Goal: Register for event/course

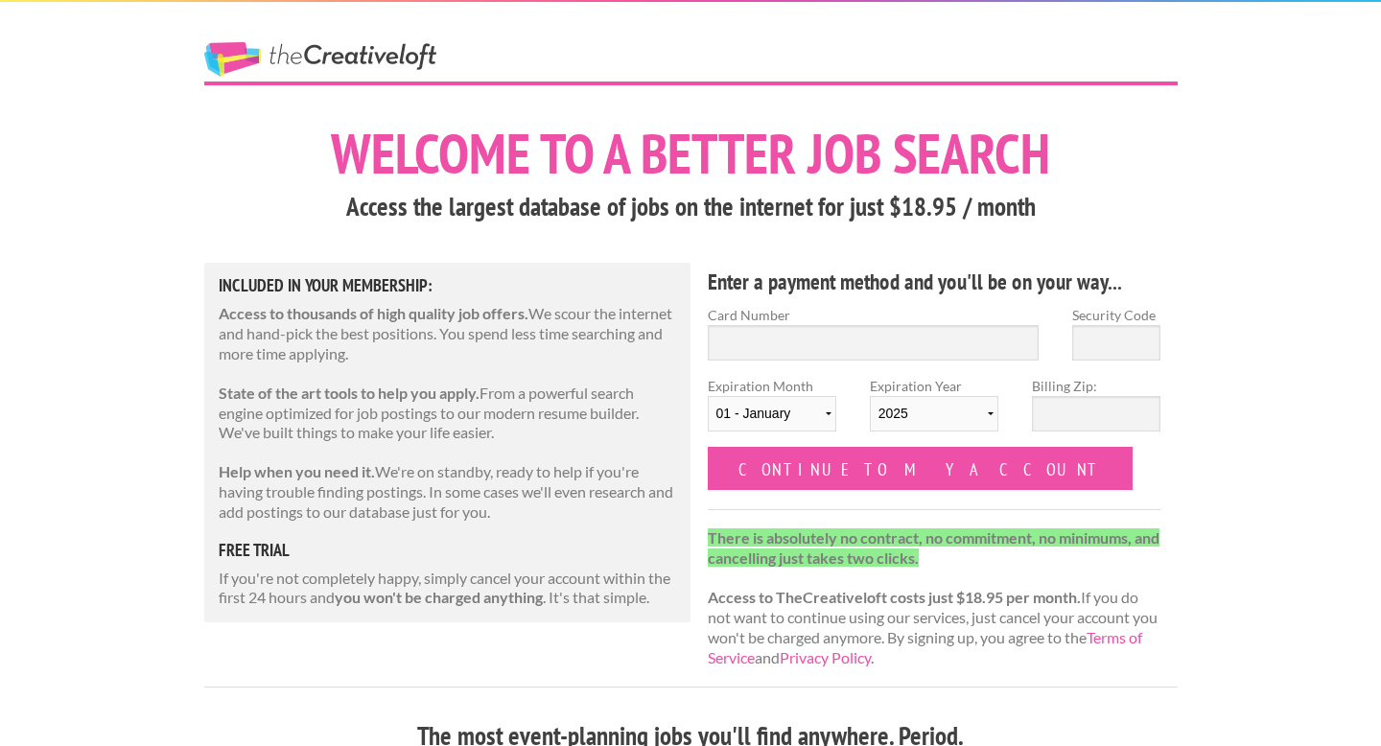
click at [325, 56] on link "The Creative Loft" at bounding box center [320, 59] width 232 height 35
click at [358, 57] on link "The Creative Loft" at bounding box center [320, 59] width 232 height 35
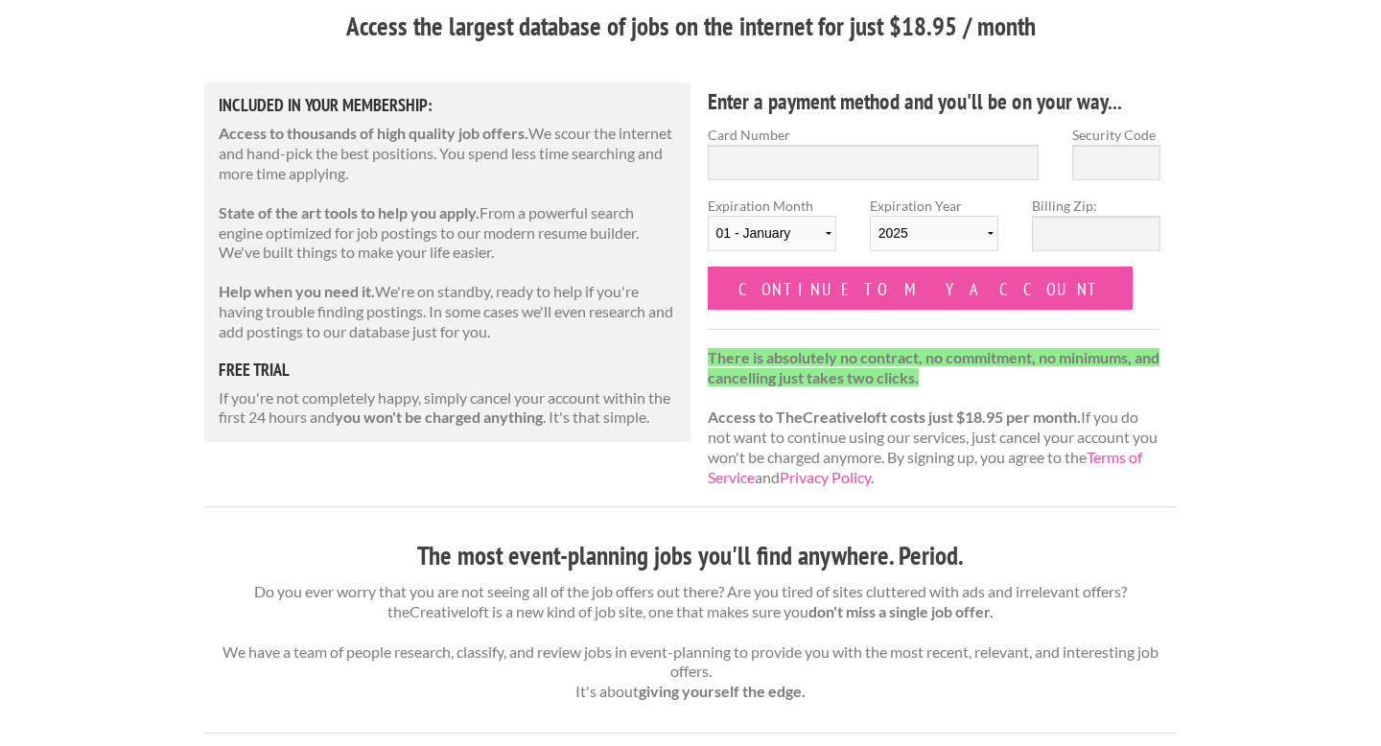
scroll to position [183, 0]
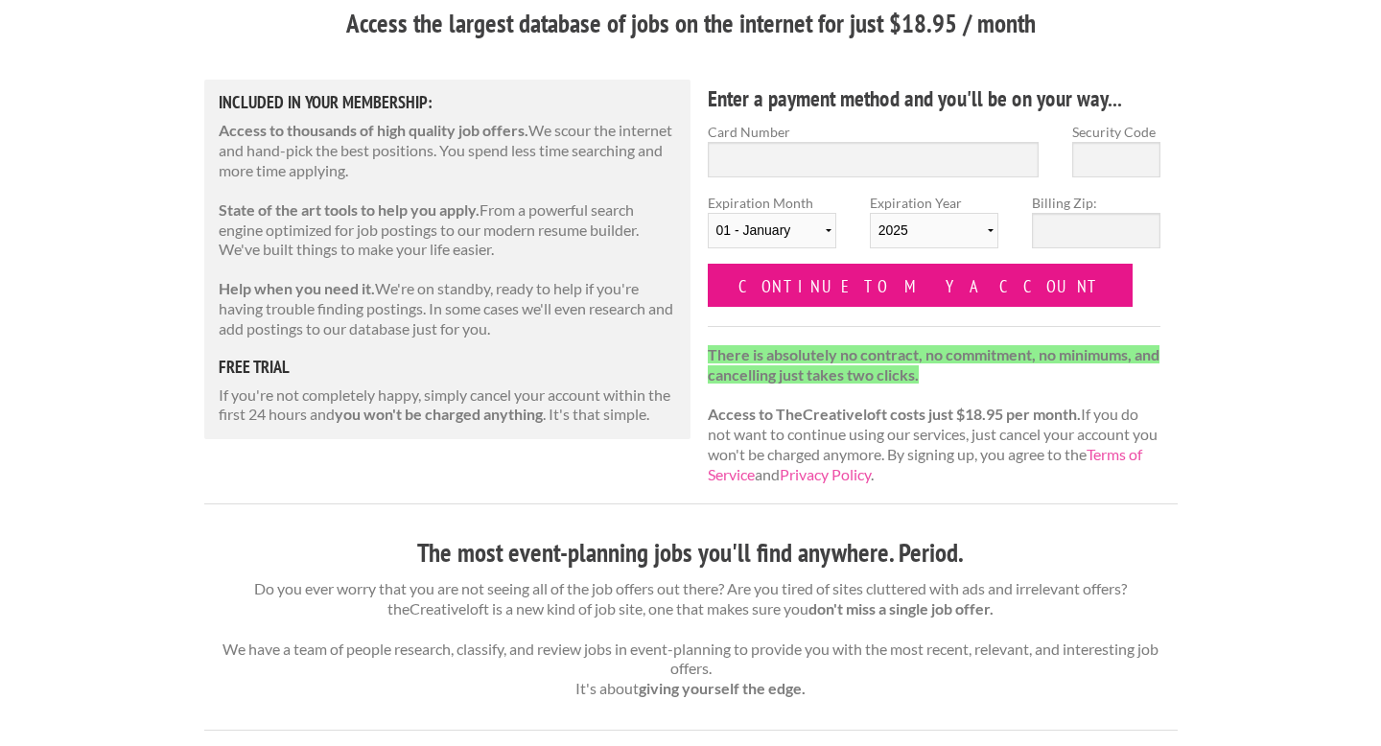
click at [763, 281] on input "Continue to my account" at bounding box center [921, 285] width 426 height 43
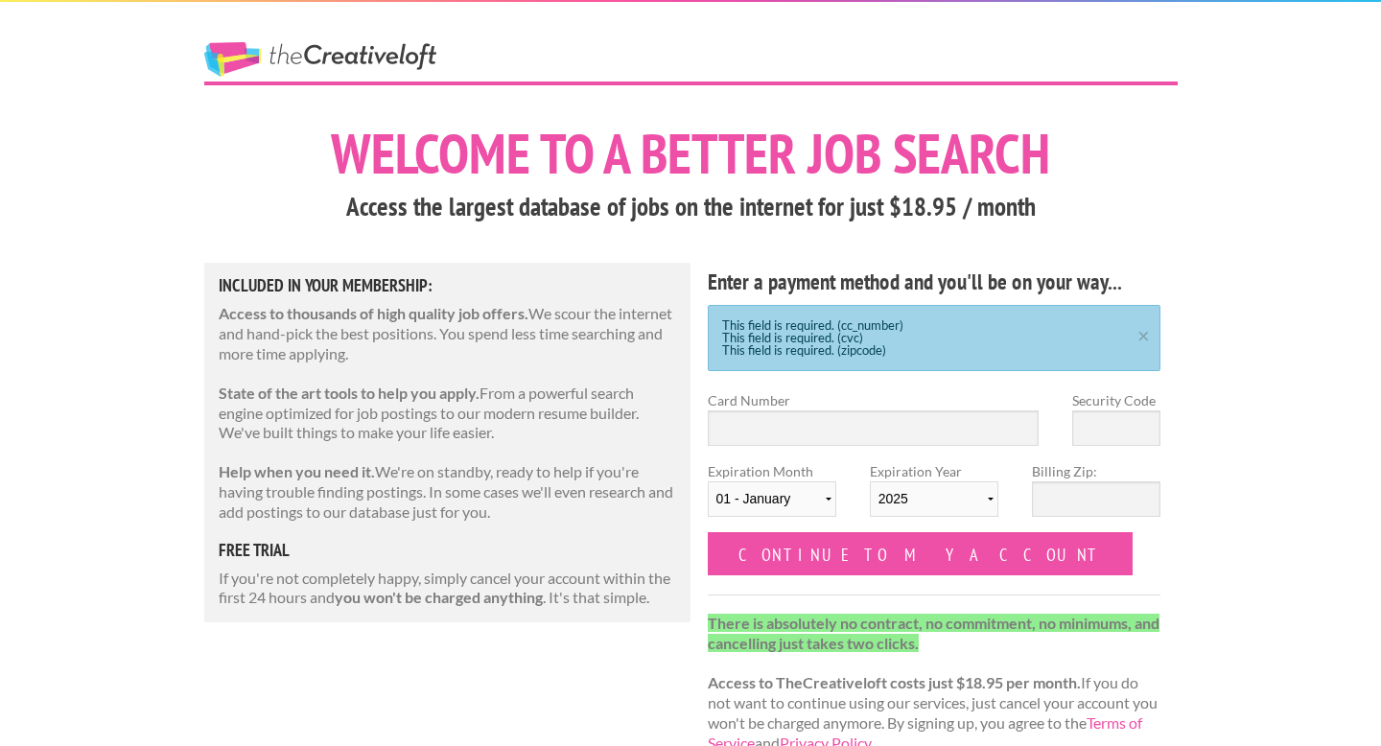
click at [395, 60] on link "The Creative Loft" at bounding box center [320, 59] width 232 height 35
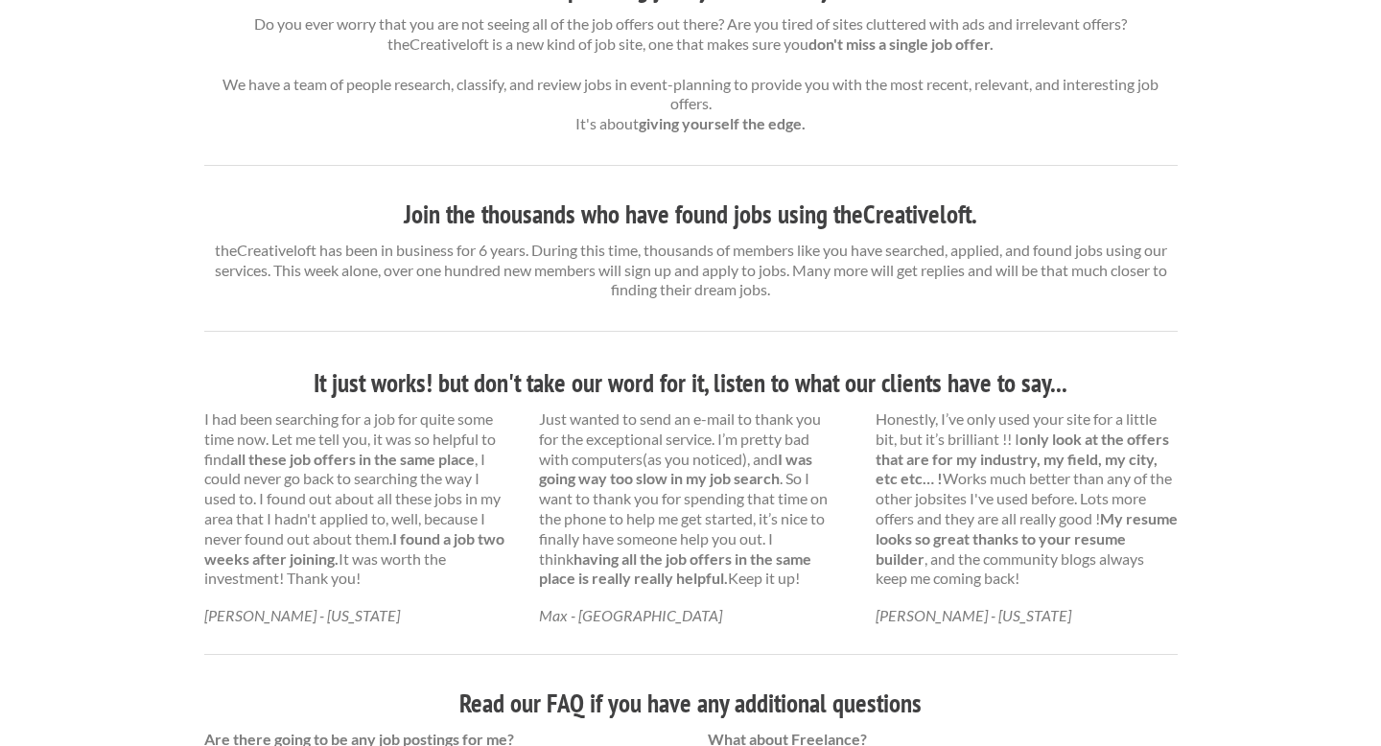
scroll to position [786, 0]
